Goal: Task Accomplishment & Management: Complete application form

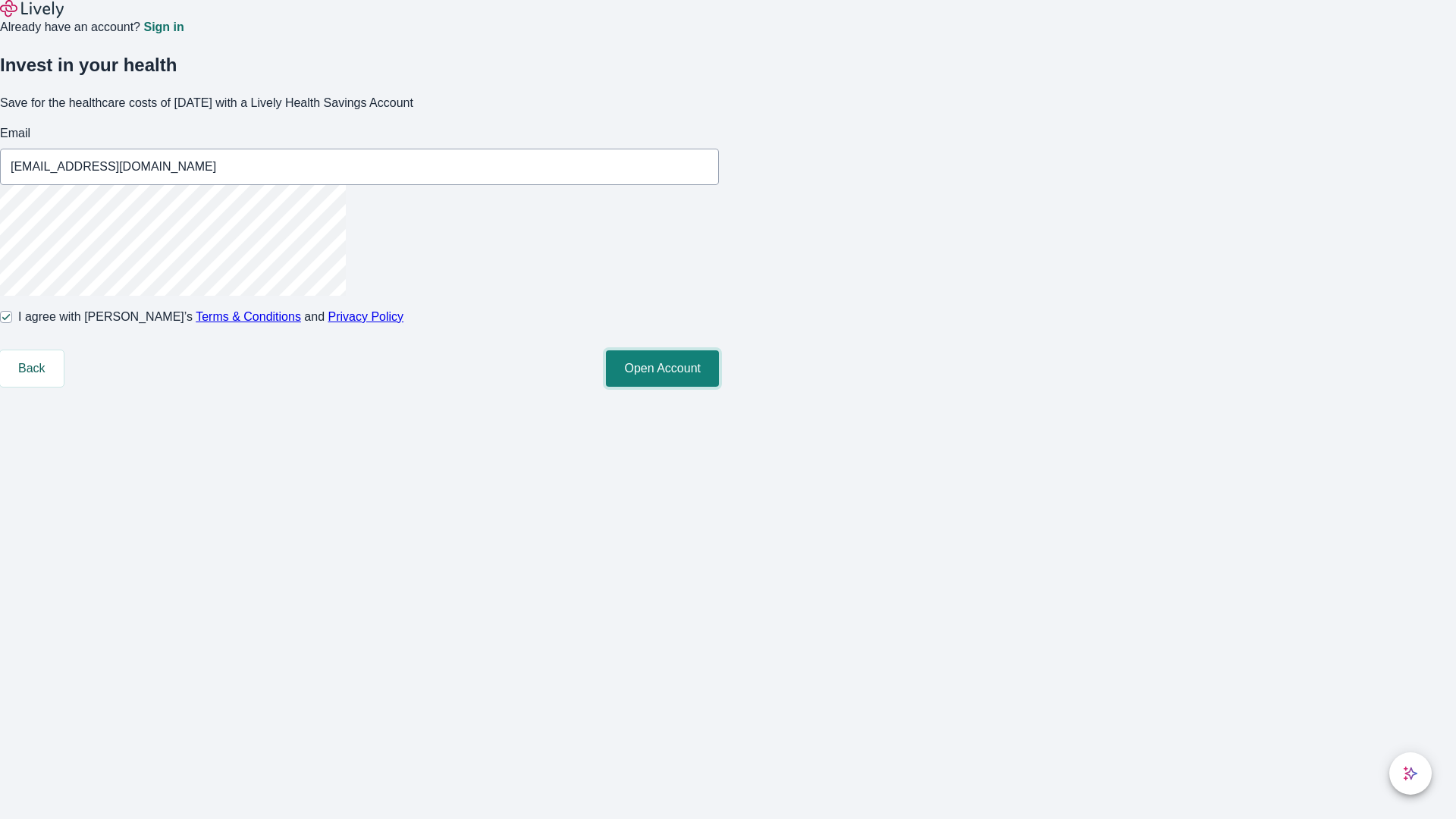
click at [719, 386] on button "Open Account" at bounding box center [662, 369] width 113 height 37
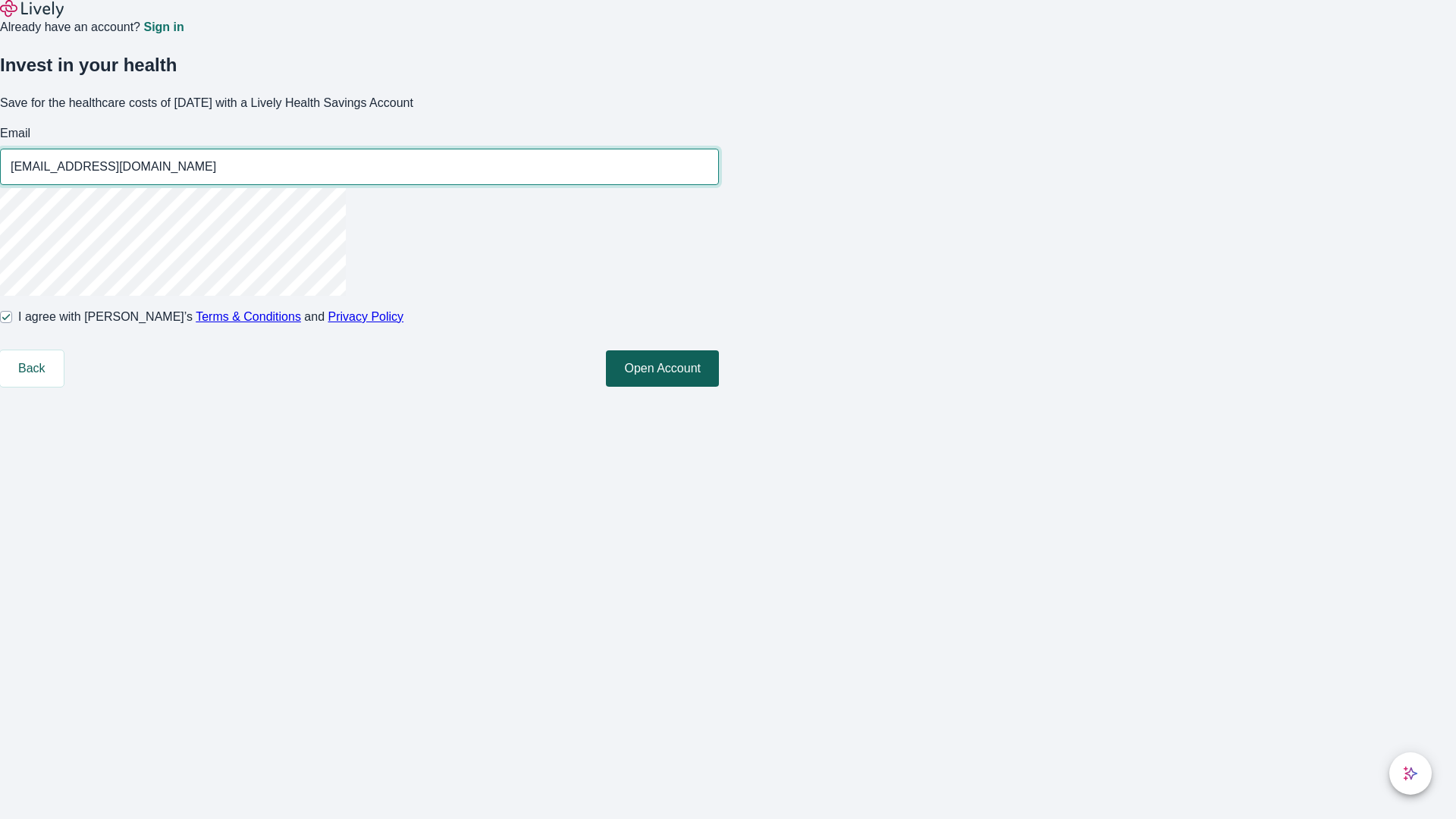
type input "[EMAIL_ADDRESS][DOMAIN_NAME]"
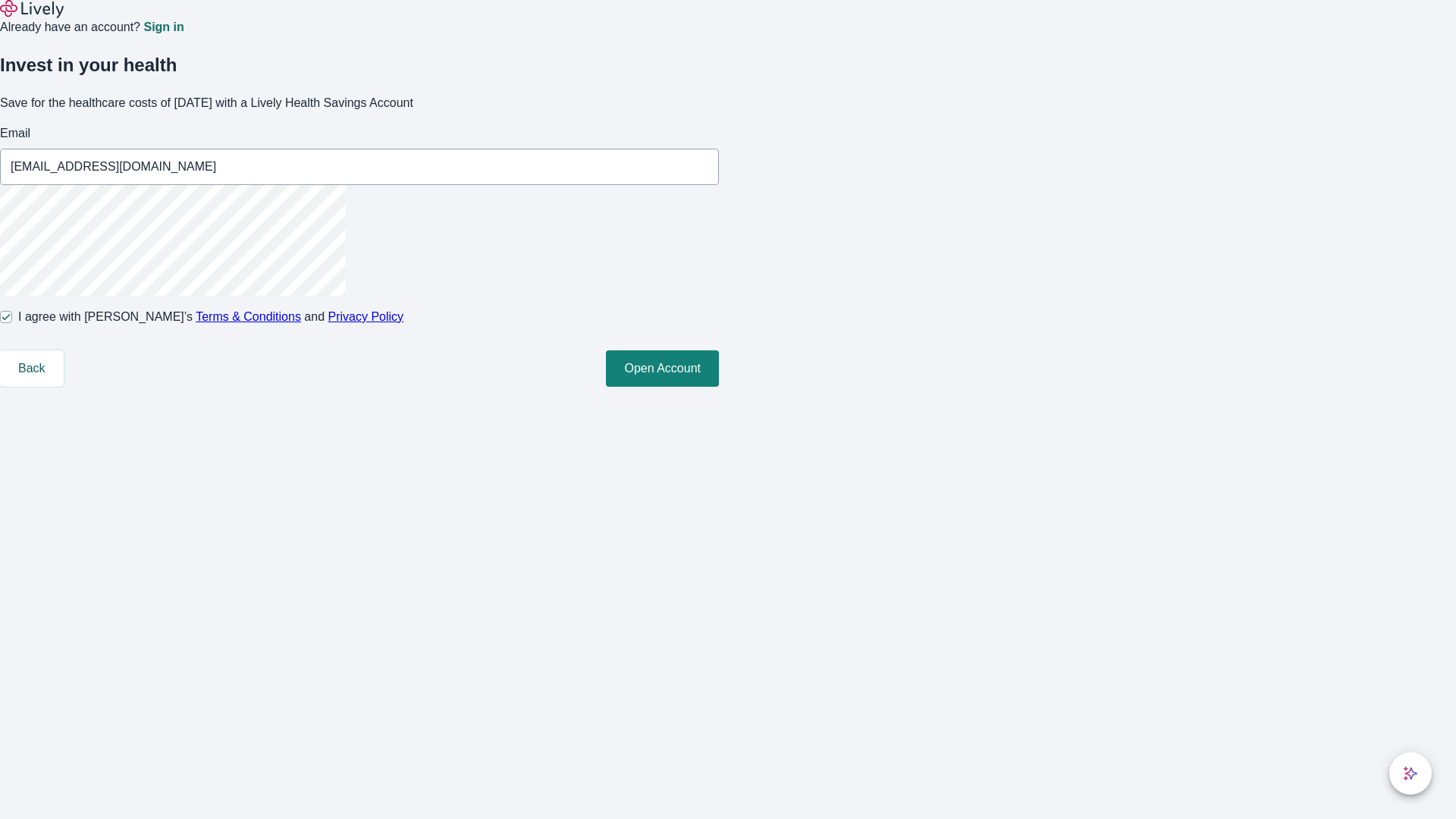
click at [12, 323] on input "I agree with Lively’s Terms & Conditions and Privacy Policy" at bounding box center [6, 317] width 12 height 12
checkbox input "false"
type input "[EMAIL_ADDRESS][DOMAIN_NAME]"
click at [12, 323] on input "I agree with Lively’s Terms & Conditions and Privacy Policy" at bounding box center [6, 317] width 12 height 12
checkbox input "true"
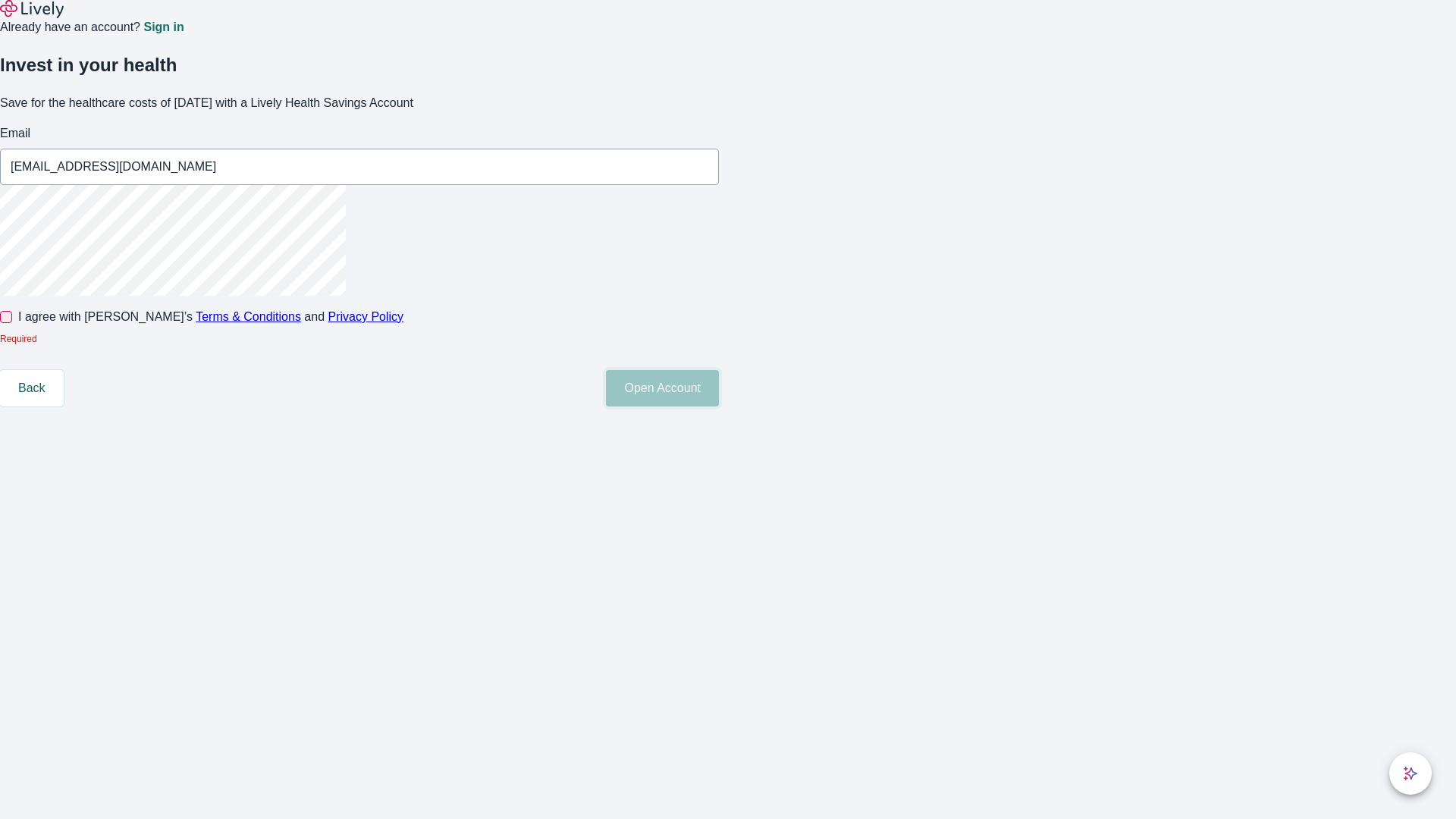
click at [719, 406] on button "Open Account" at bounding box center [662, 388] width 113 height 37
